Goal: Entertainment & Leisure: Consume media (video, audio)

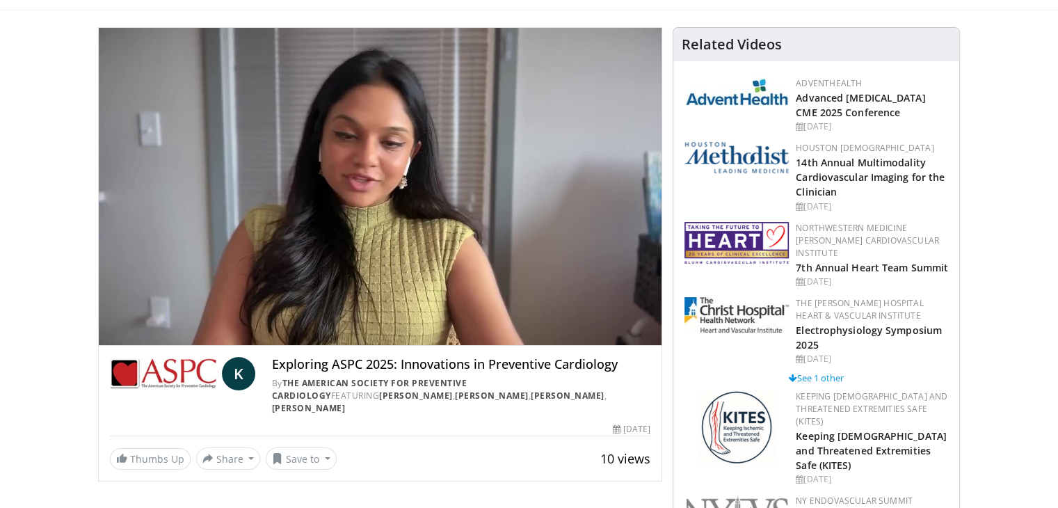
scroll to position [82, 0]
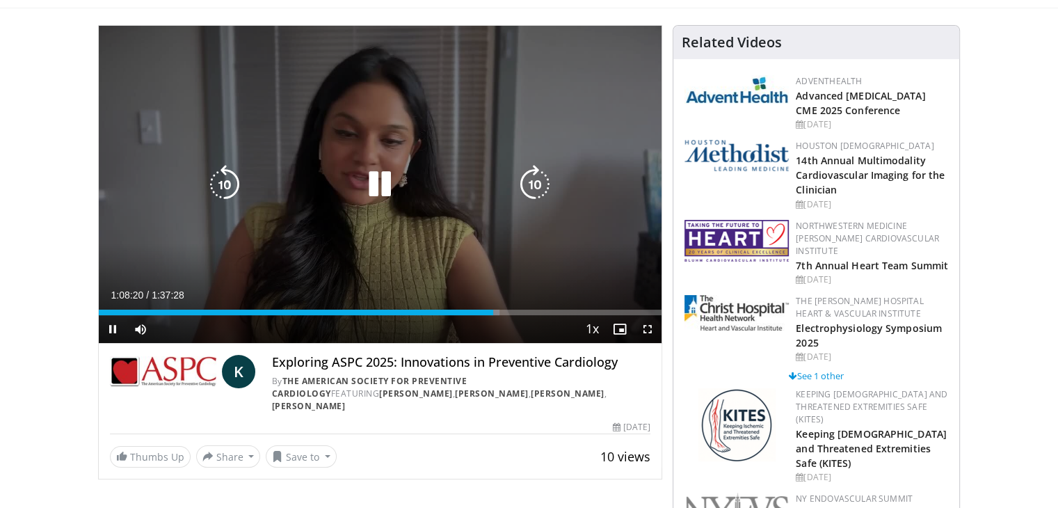
click at [386, 179] on icon "Video Player" at bounding box center [379, 184] width 39 height 39
click at [385, 184] on icon "Video Player" at bounding box center [379, 184] width 39 height 39
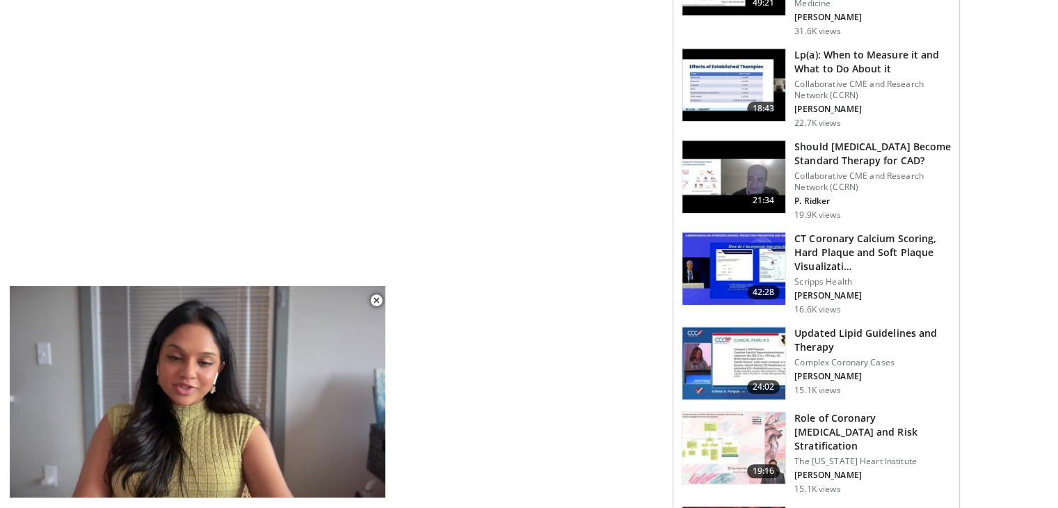
scroll to position [1185, 0]
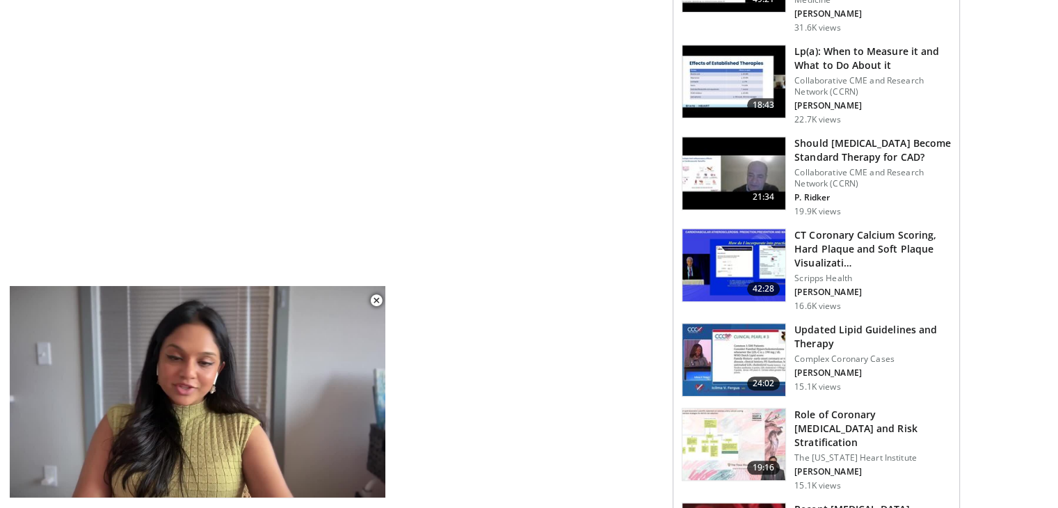
click at [510, 401] on div "**********" at bounding box center [385, 312] width 575 height 2780
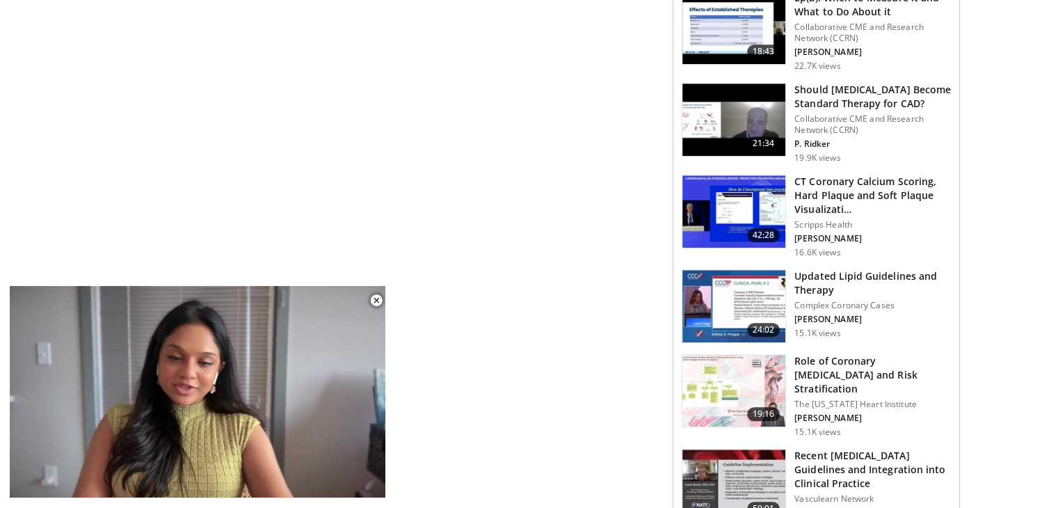
scroll to position [1238, 0]
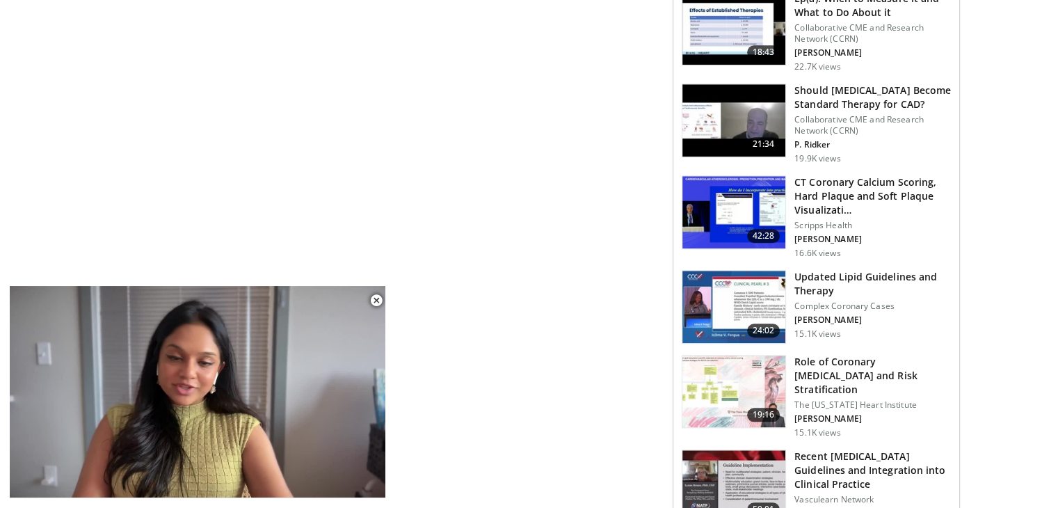
click at [727, 189] on img at bounding box center [734, 212] width 103 height 72
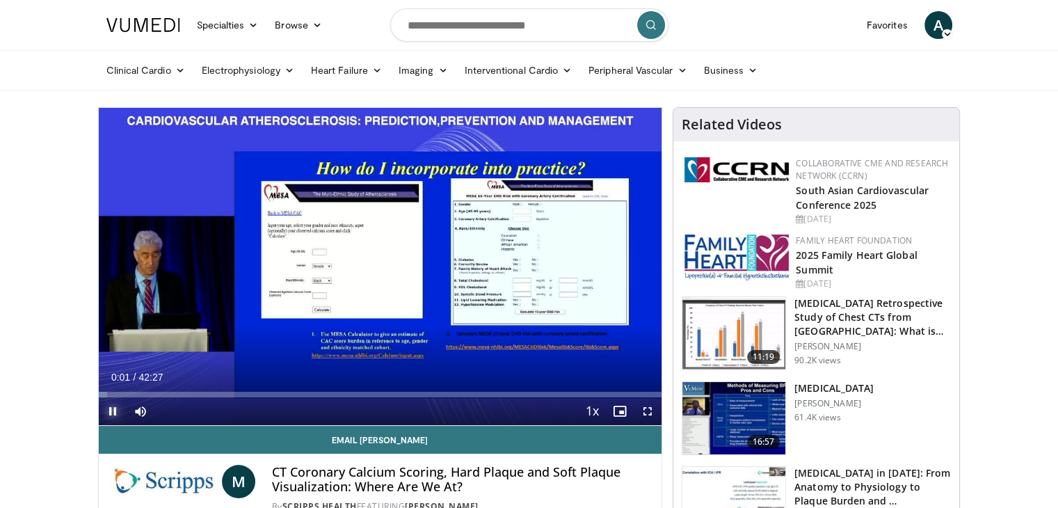
click at [106, 411] on span "Video Player" at bounding box center [113, 411] width 28 height 28
